Goal: Transaction & Acquisition: Purchase product/service

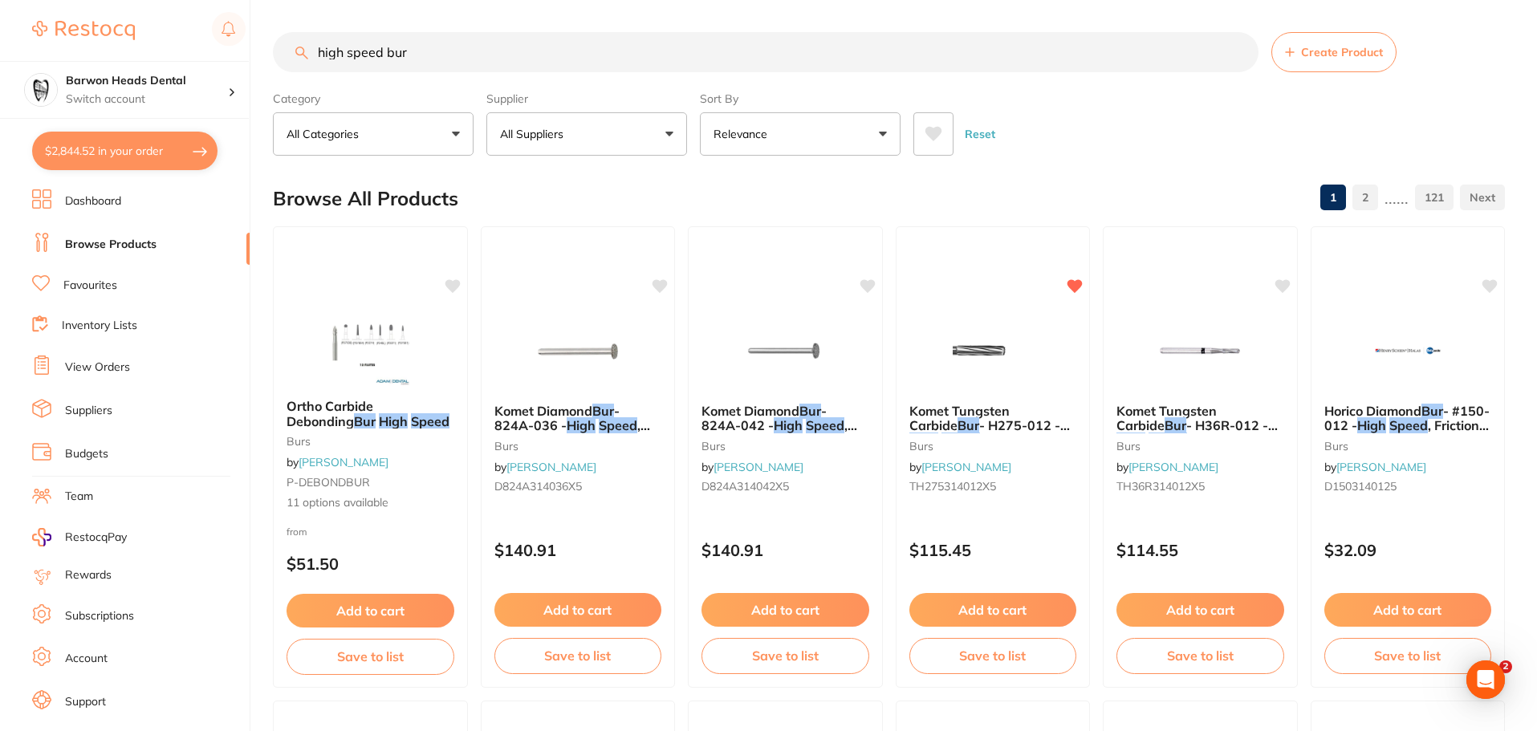
scroll to position [1, 0]
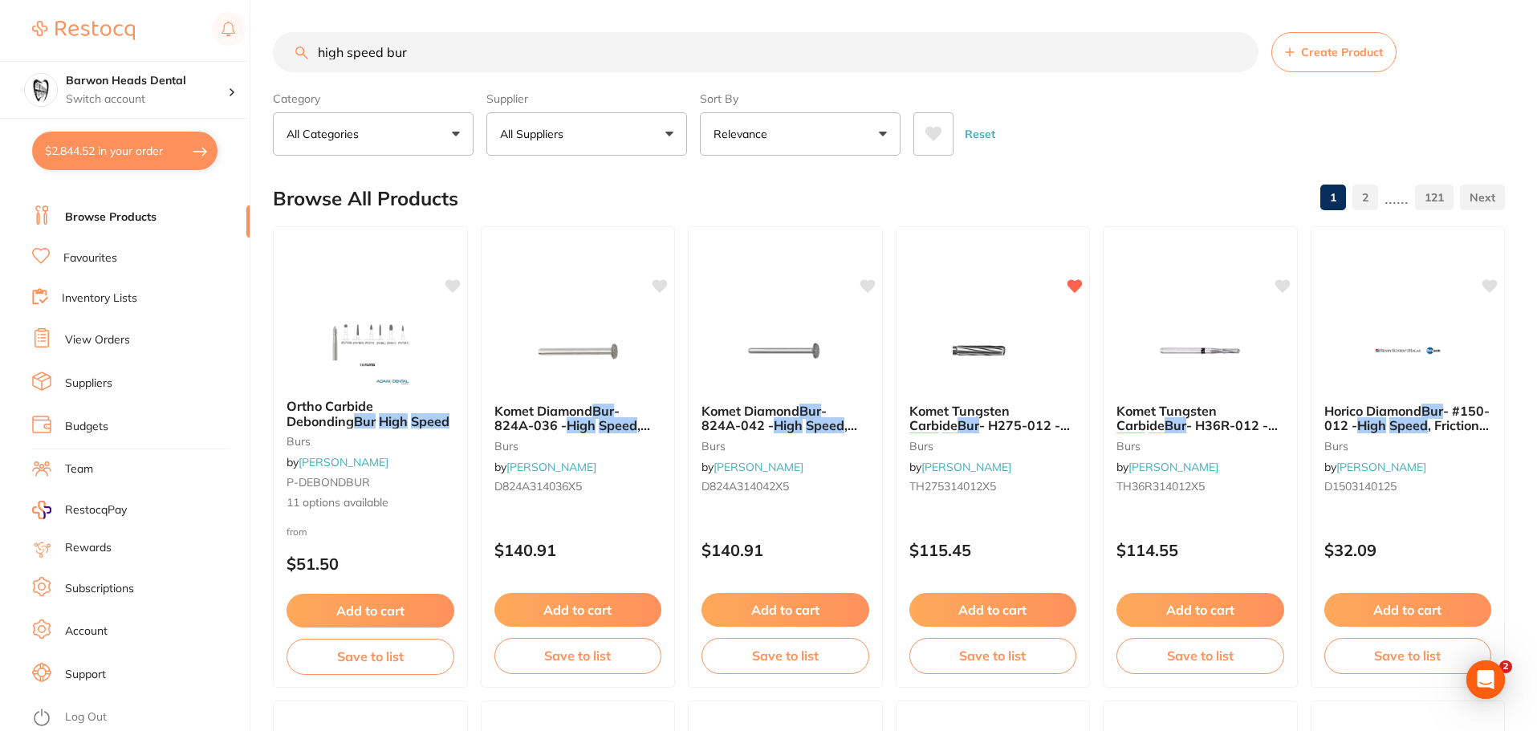
drag, startPoint x: 512, startPoint y: 57, endPoint x: 51, endPoint y: 52, distance: 461.4
click at [51, 52] on div "$2,844.52 Barwon Heads Dental Switch account Barwon Heads Dental Queenscliff Fa…" at bounding box center [768, 365] width 1537 height 731
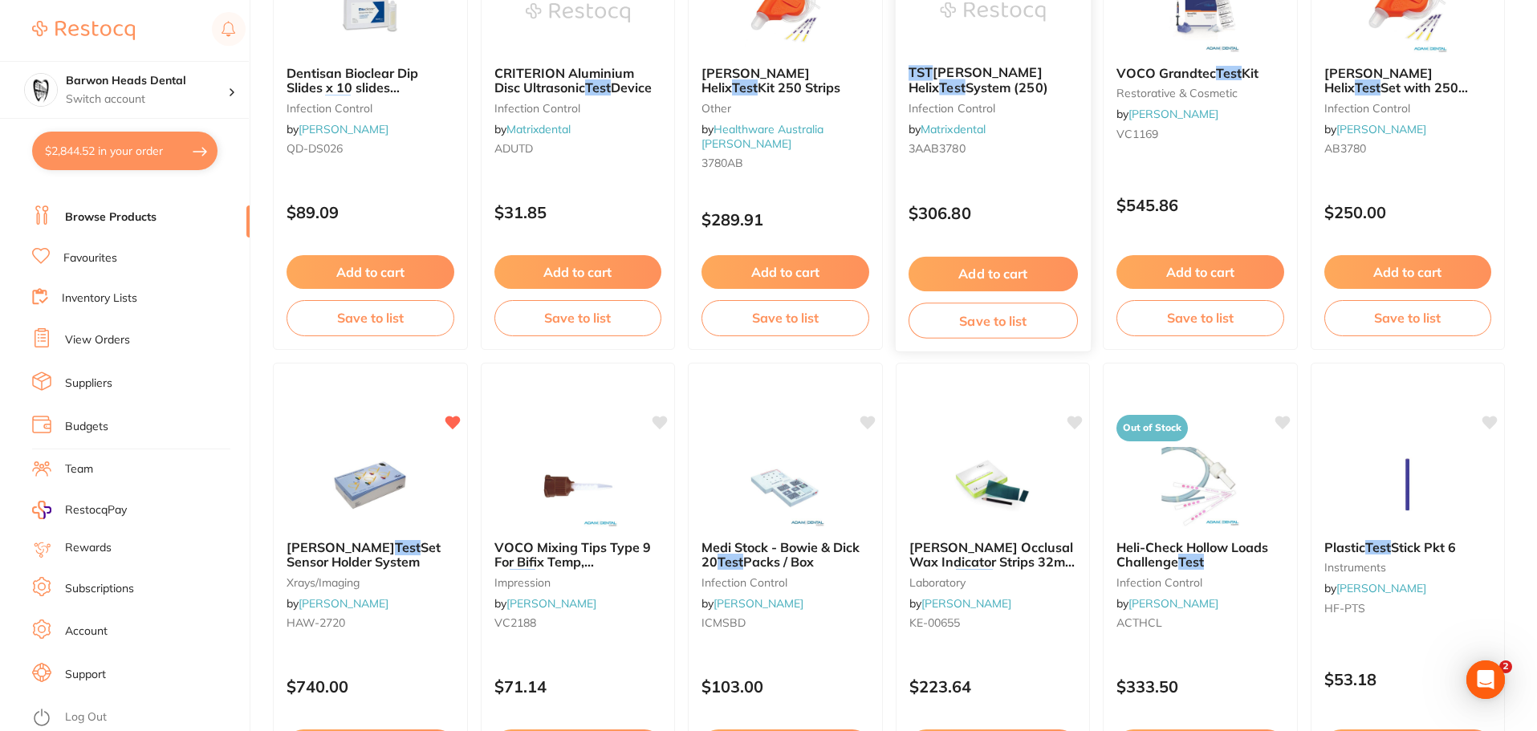
scroll to position [241, 0]
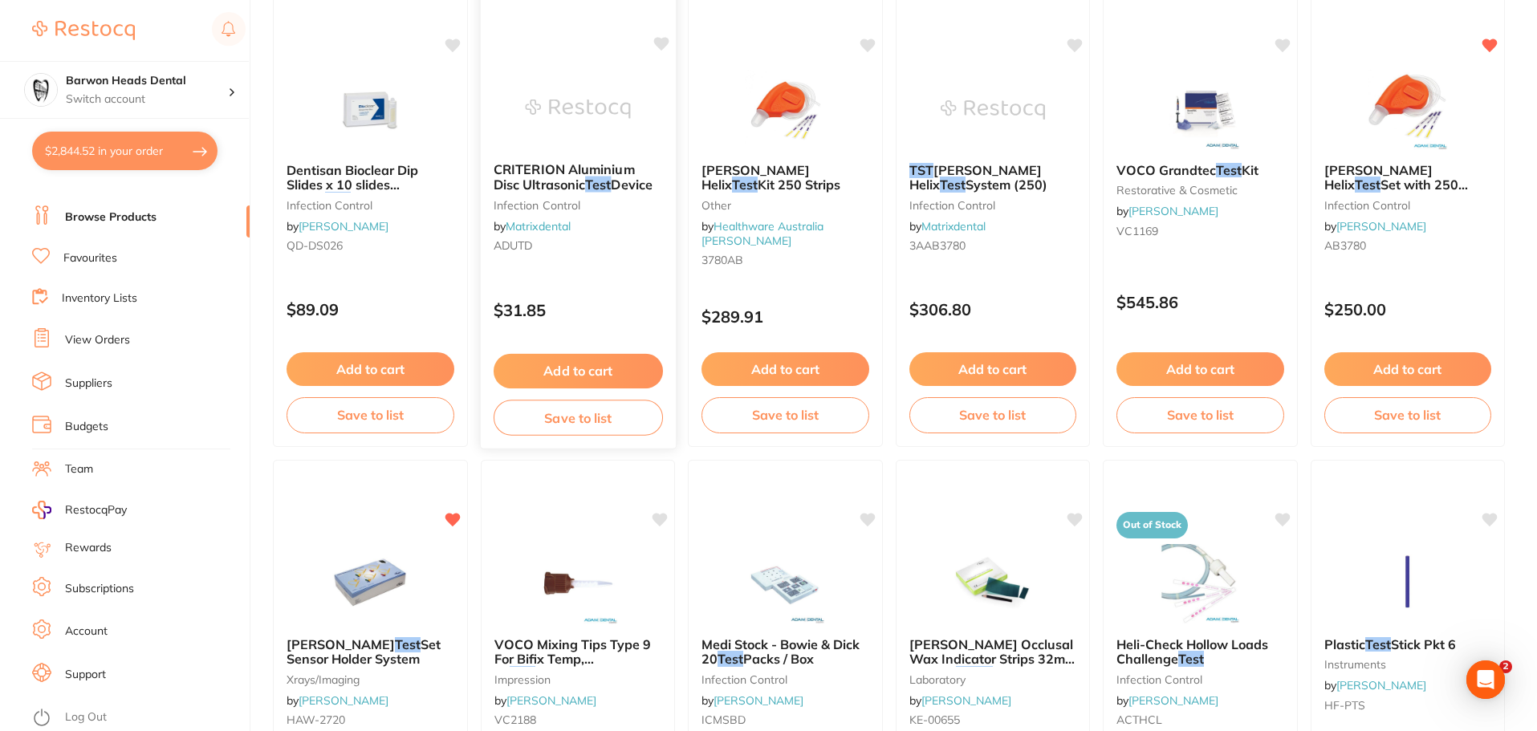
type input "pencil test"
click at [566, 178] on span "CRITERION Aluminium Disc Ultrasonic" at bounding box center [563, 176] width 141 height 31
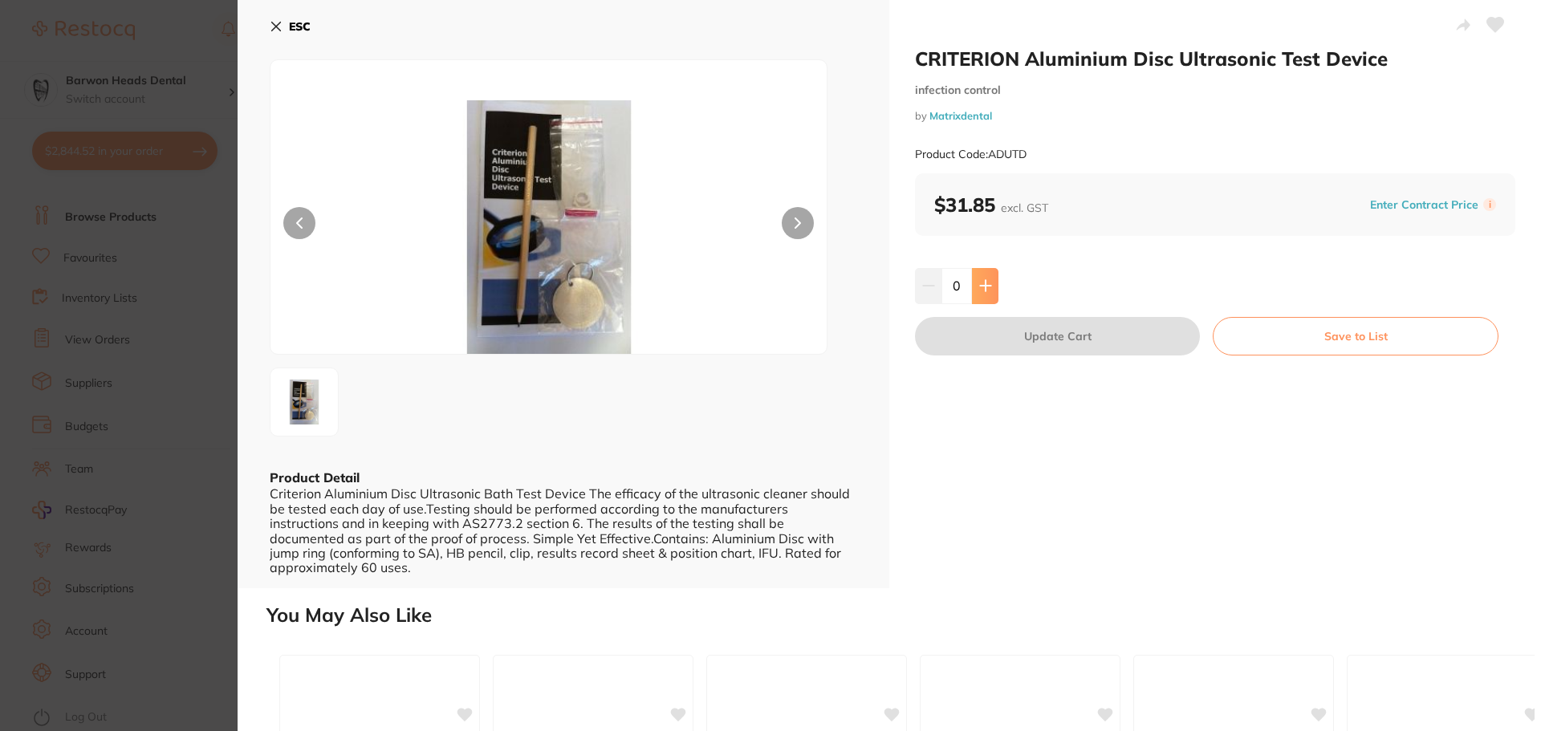
click at [988, 291] on icon at bounding box center [985, 285] width 13 height 13
type input "1"
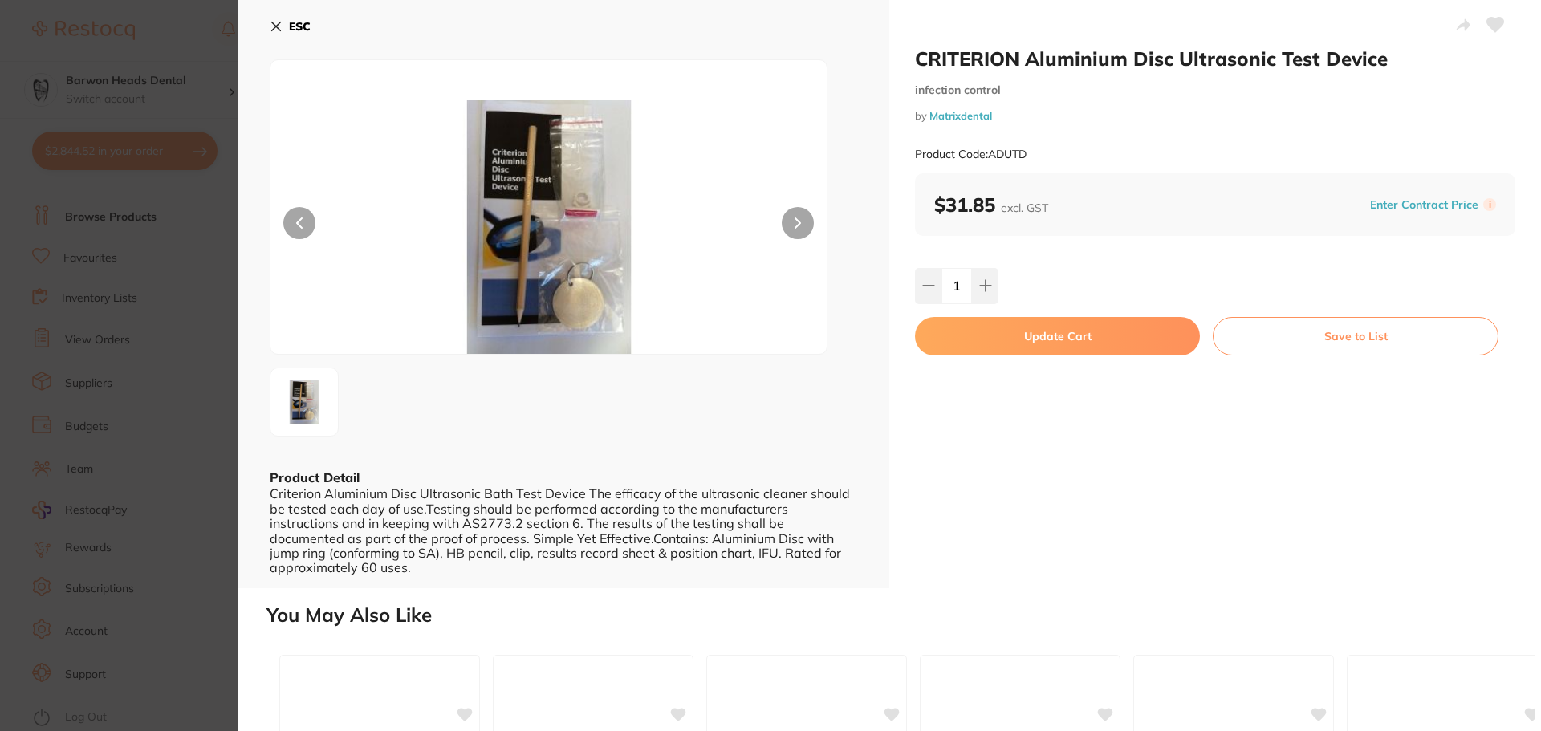
click at [1020, 341] on button "Update Cart" at bounding box center [1057, 336] width 285 height 39
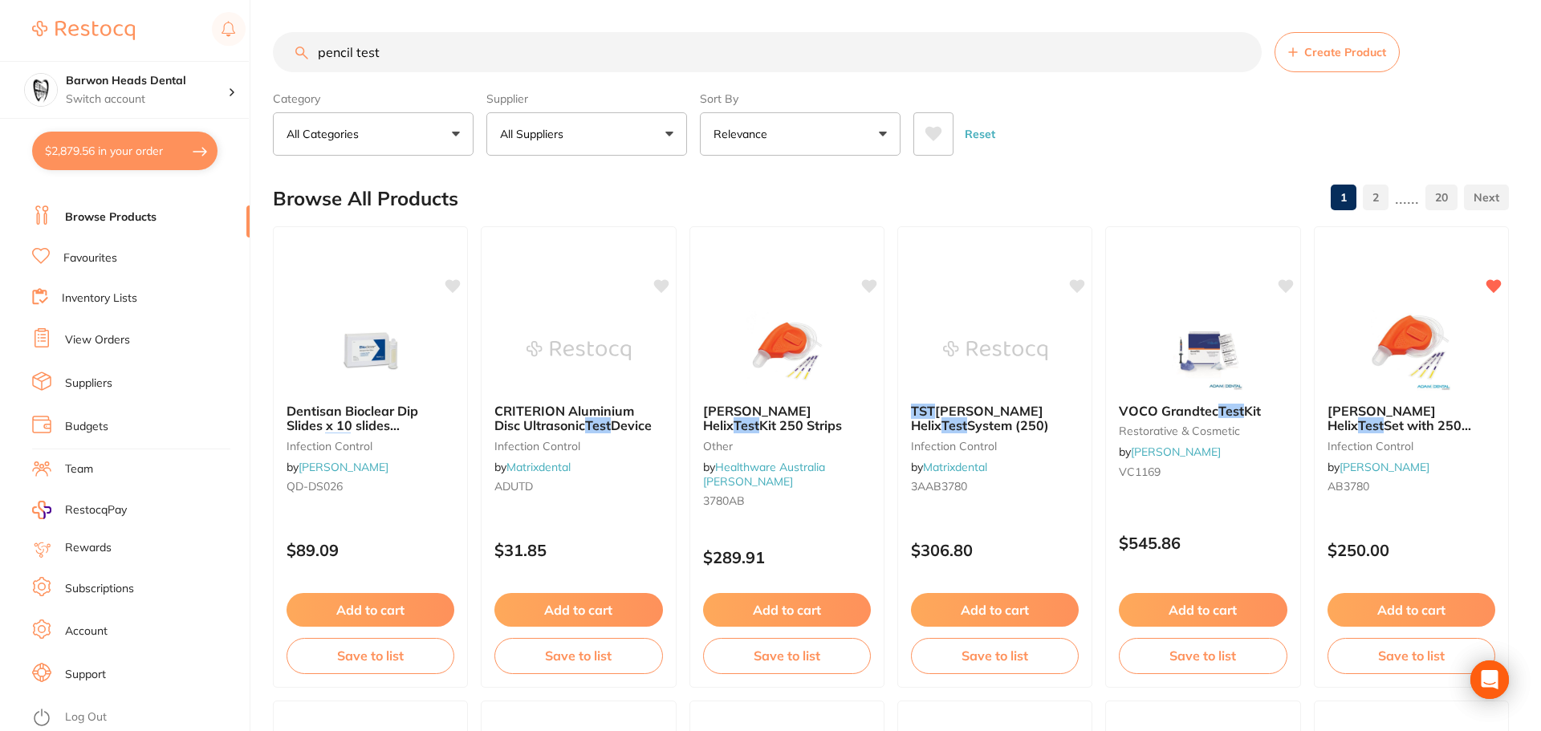
checkbox input "false"
click at [664, 286] on icon at bounding box center [660, 285] width 15 height 14
click at [1186, 104] on div "Reset" at bounding box center [1202, 127] width 579 height 56
click at [550, 418] on span "CRITERION Aluminium Disc Ultrasonic" at bounding box center [563, 417] width 141 height 31
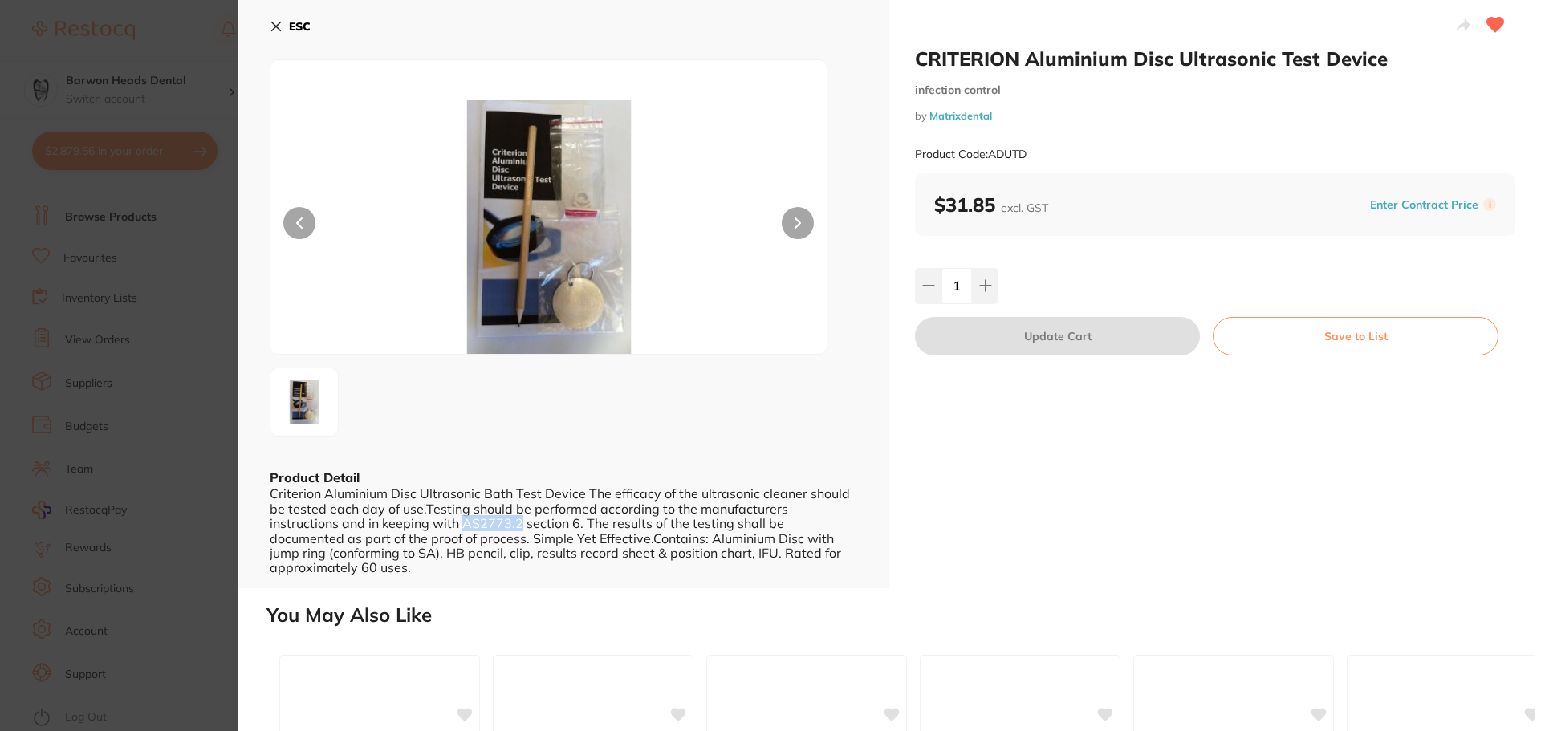
drag, startPoint x: 449, startPoint y: 522, endPoint x: 391, endPoint y: 522, distance: 58.6
click at [391, 522] on div "Criterion Aluminium Disc Ultrasonic Bath Test Device The efficacy of the ultras…" at bounding box center [563, 530] width 587 height 88
copy div "AS2773.2"
click at [688, 67] on div at bounding box center [549, 206] width 558 height 295
click at [273, 29] on icon at bounding box center [276, 26] width 9 height 9
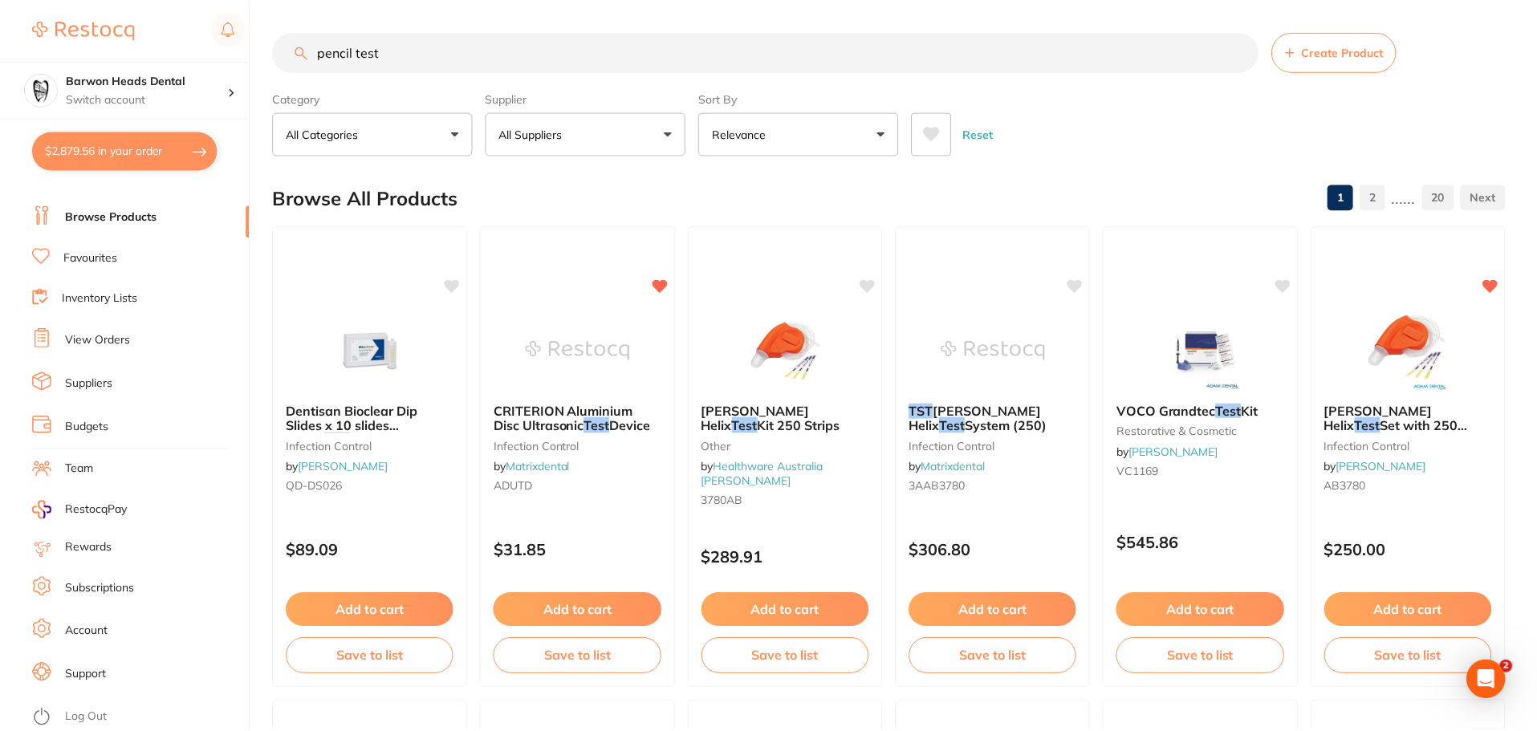
scroll to position [3, 0]
